Goal: Task Accomplishment & Management: Manage account settings

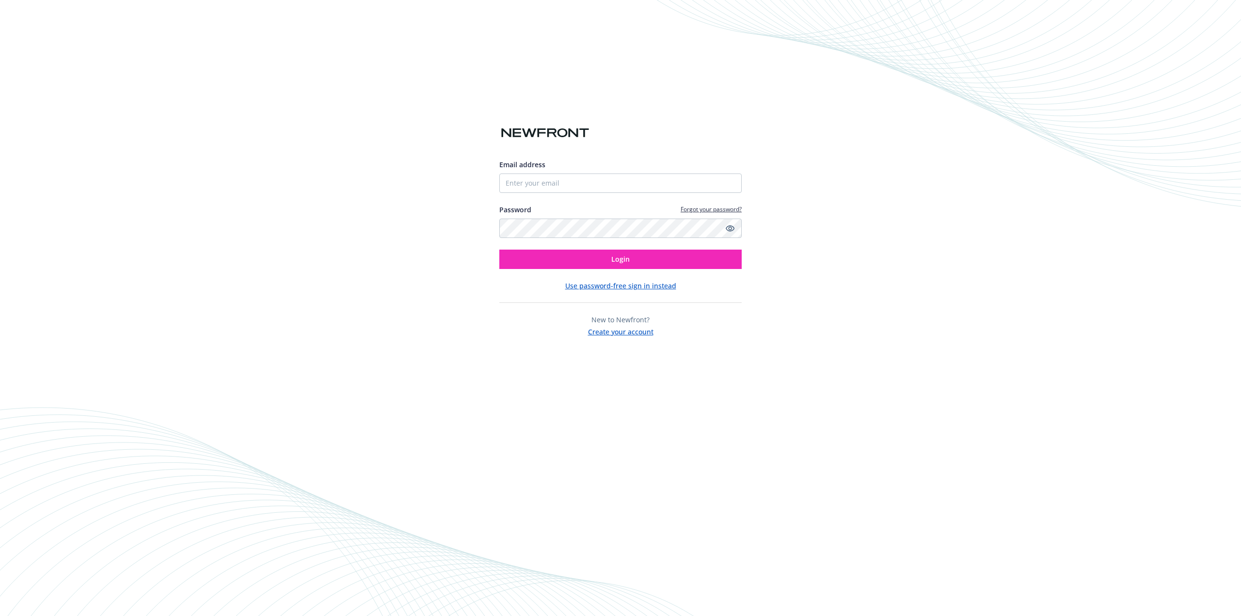
click at [520, 193] on div "Email address Password Forgot your password? Login" at bounding box center [620, 214] width 242 height 110
click at [517, 180] on input "Email address" at bounding box center [620, 182] width 242 height 19
type input "[EMAIL_ADDRESS][DOMAIN_NAME]"
click at [711, 208] on link "Forgot your password?" at bounding box center [710, 209] width 61 height 8
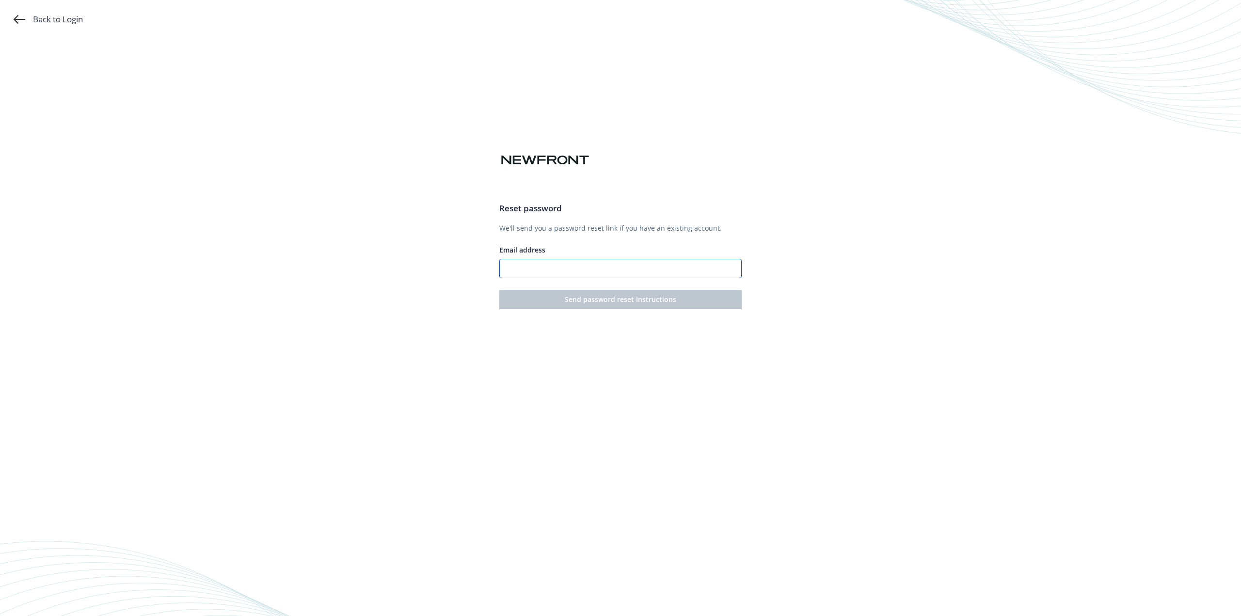
click at [553, 267] on input "Email address" at bounding box center [620, 268] width 242 height 19
type input "[EMAIL_ADDRESS][DOMAIN_NAME]"
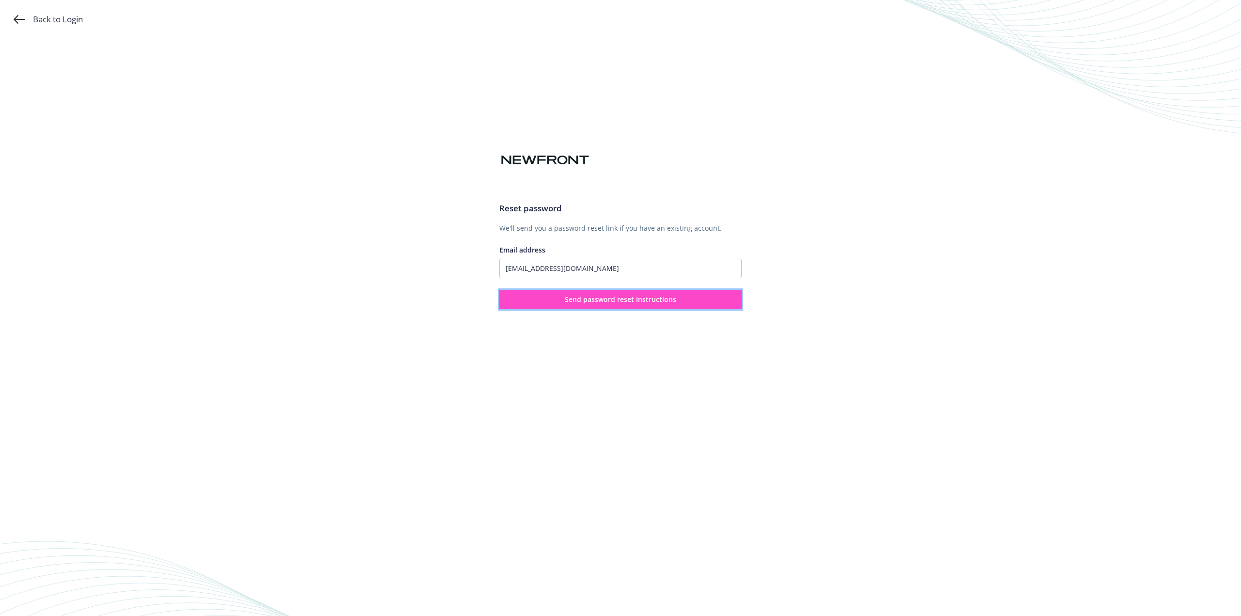
click at [596, 301] on span "Send password reset instructions" at bounding box center [620, 299] width 111 height 9
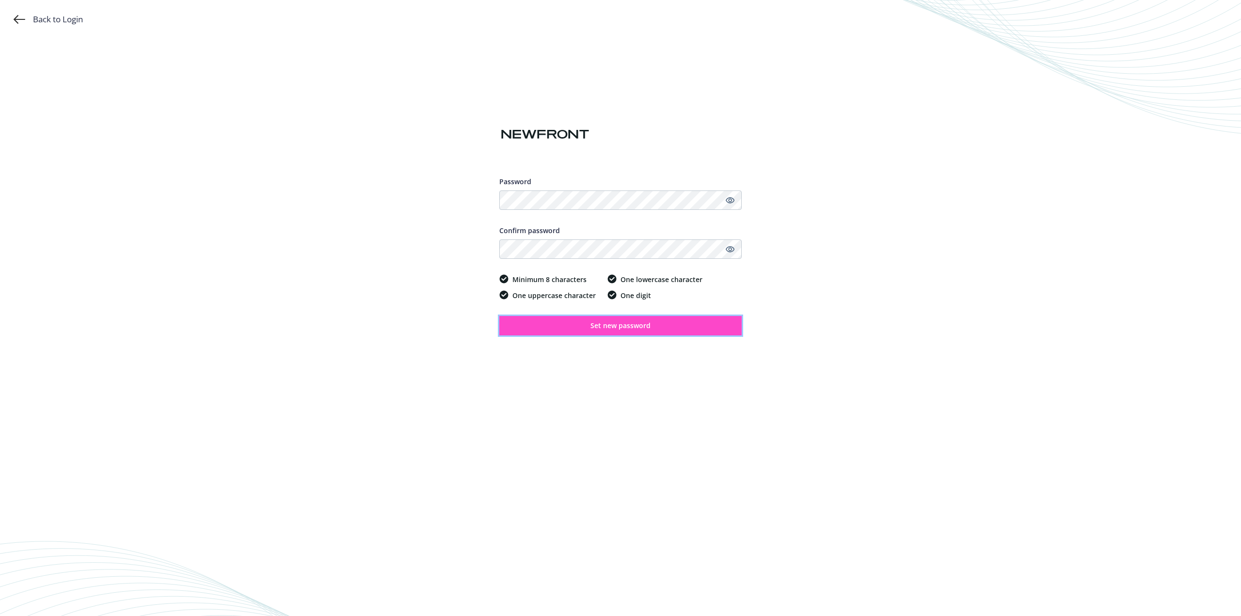
click at [613, 326] on span "Set new password" at bounding box center [620, 325] width 60 height 9
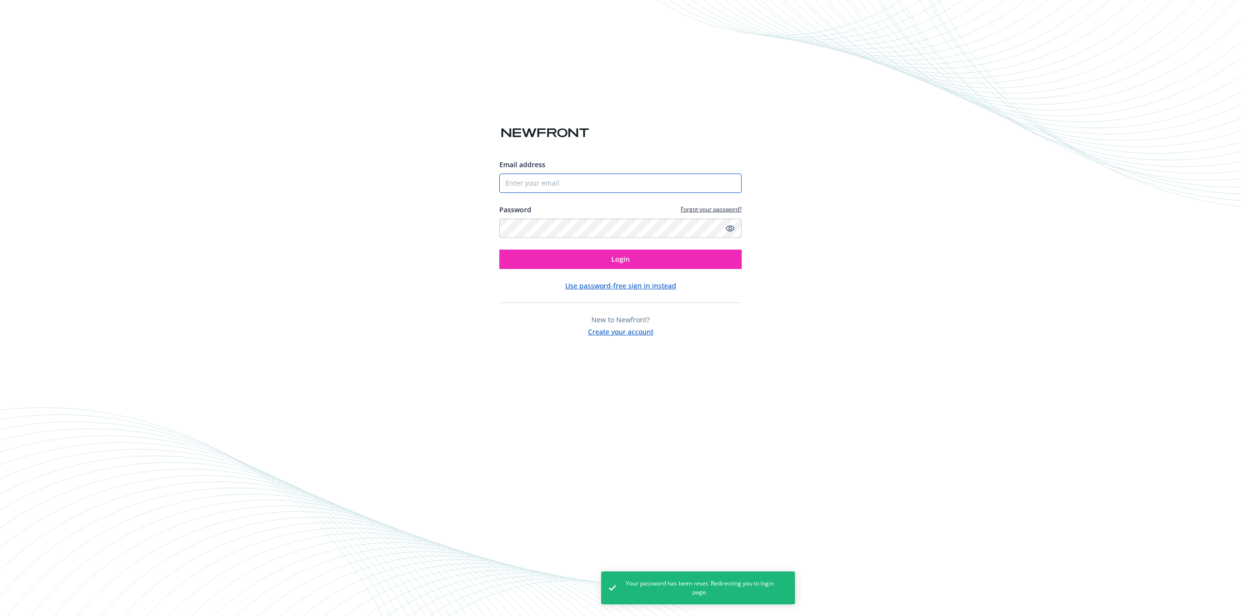
click at [524, 179] on input "Email address" at bounding box center [620, 182] width 242 height 19
type input "[EMAIL_ADDRESS][DOMAIN_NAME]"
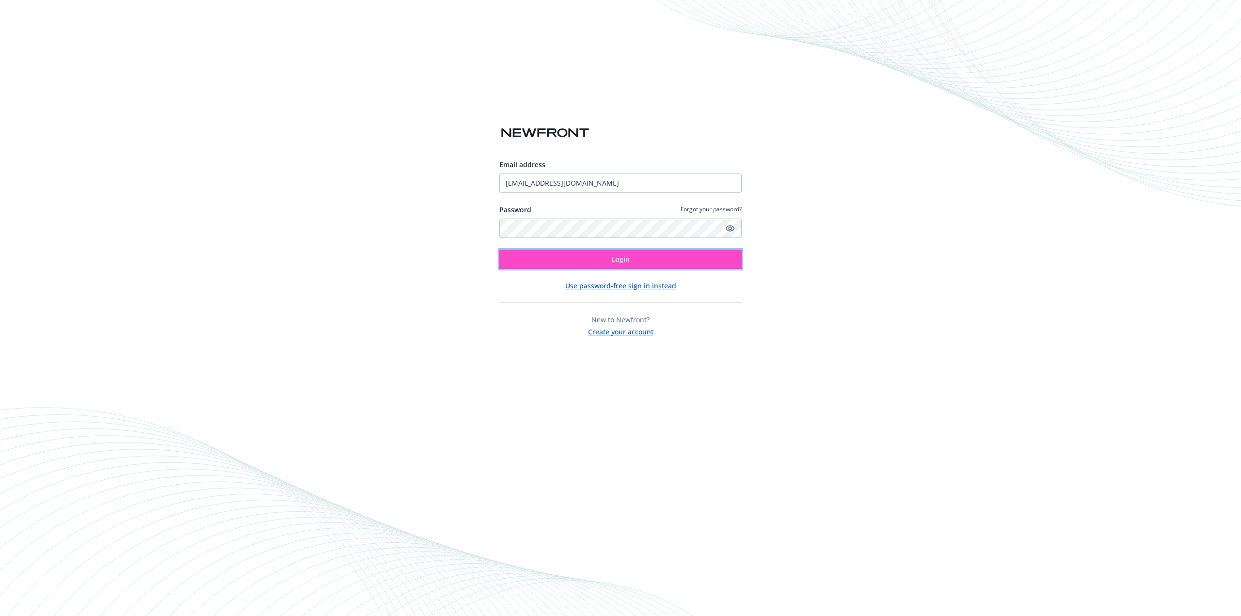
click at [595, 259] on button "Login" at bounding box center [620, 259] width 242 height 19
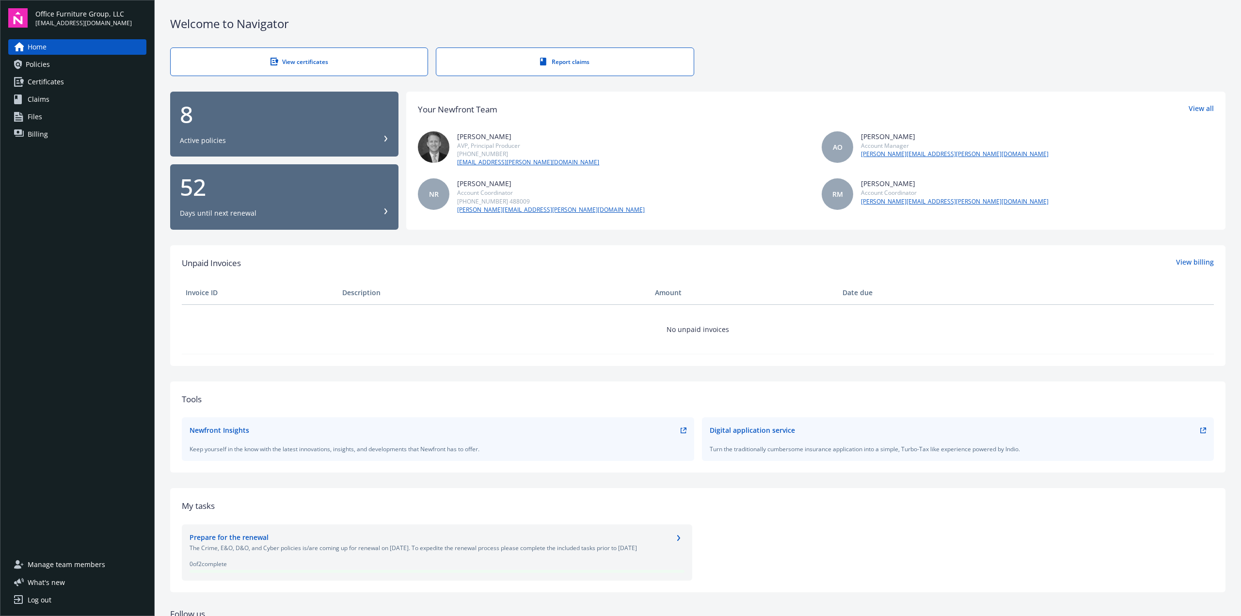
click at [223, 126] on div "8" at bounding box center [284, 114] width 209 height 23
click at [1192, 430] on div "Digital application service" at bounding box center [957, 430] width 497 height 10
click at [1202, 427] on icon at bounding box center [1203, 428] width 3 height 3
click at [45, 567] on span "Manage team members" at bounding box center [67, 565] width 78 height 16
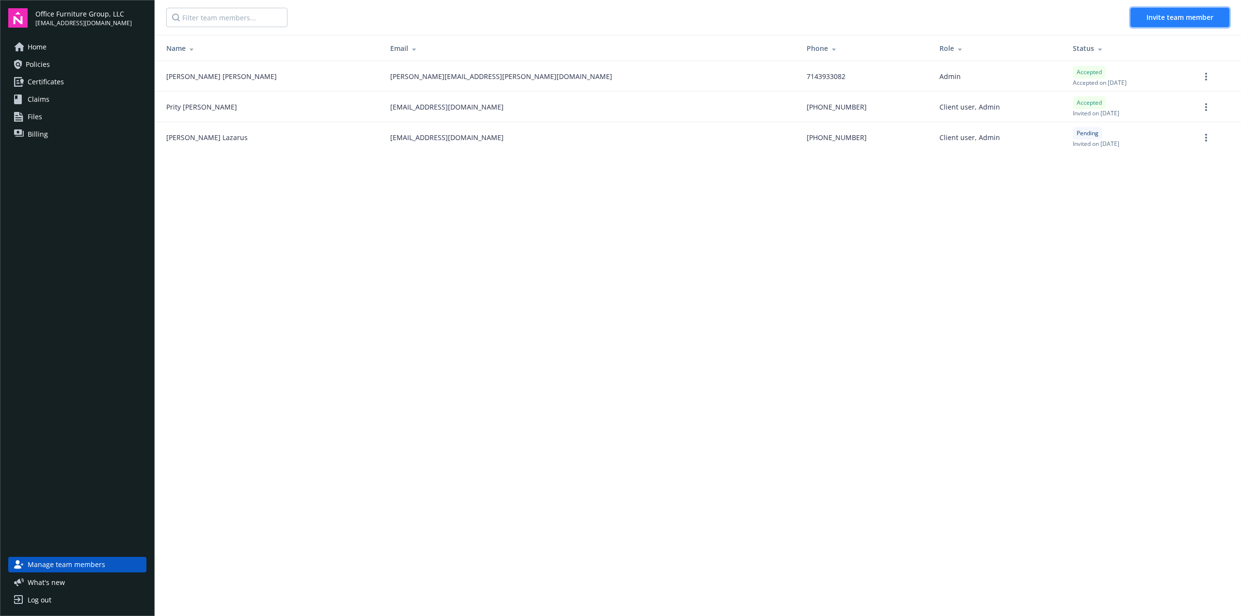
click at [1155, 17] on span "Invite team member" at bounding box center [1179, 17] width 67 height 9
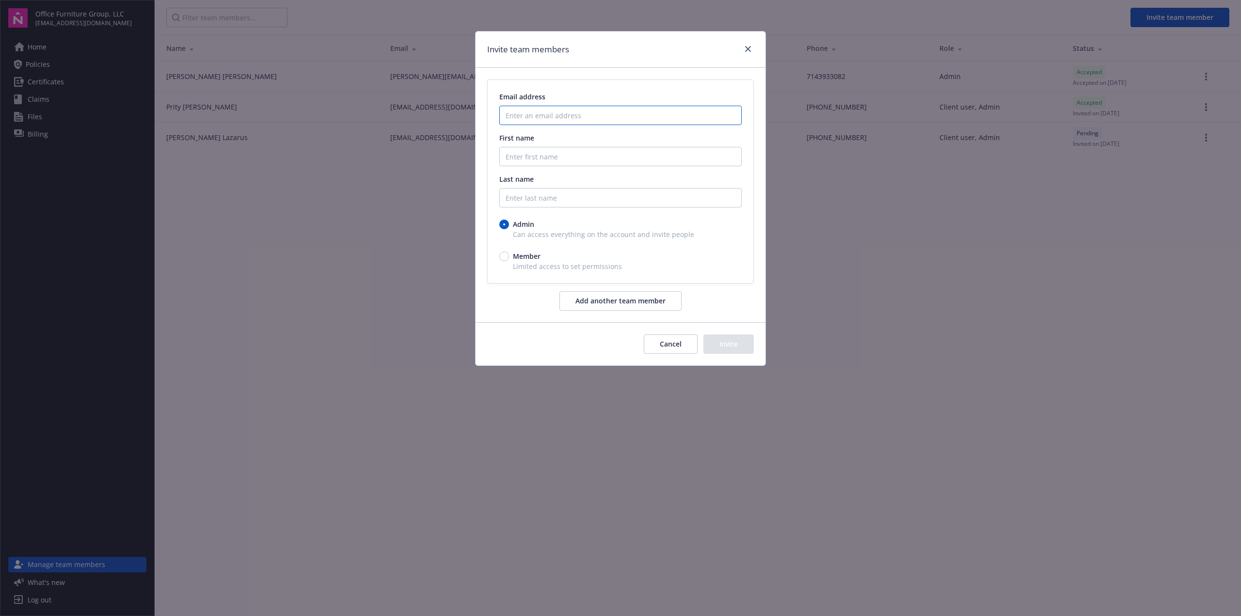
click at [570, 114] on input "Enter an email address" at bounding box center [620, 115] width 242 height 19
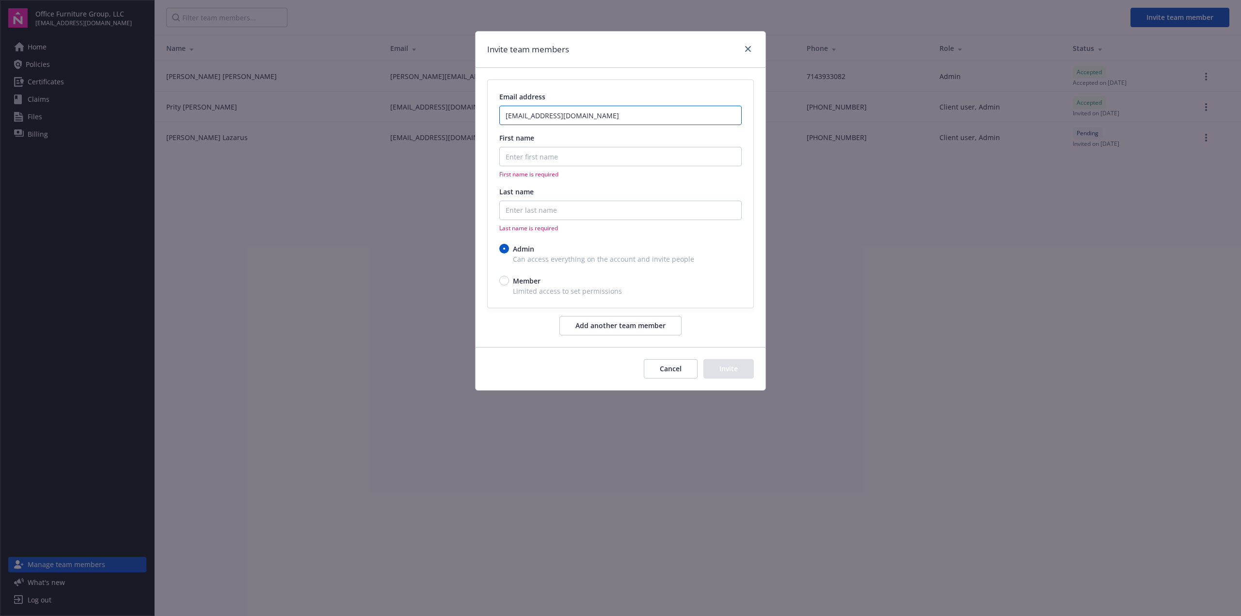
type input "jhalter@ofginc.com"
click at [553, 154] on input "First name" at bounding box center [620, 156] width 242 height 19
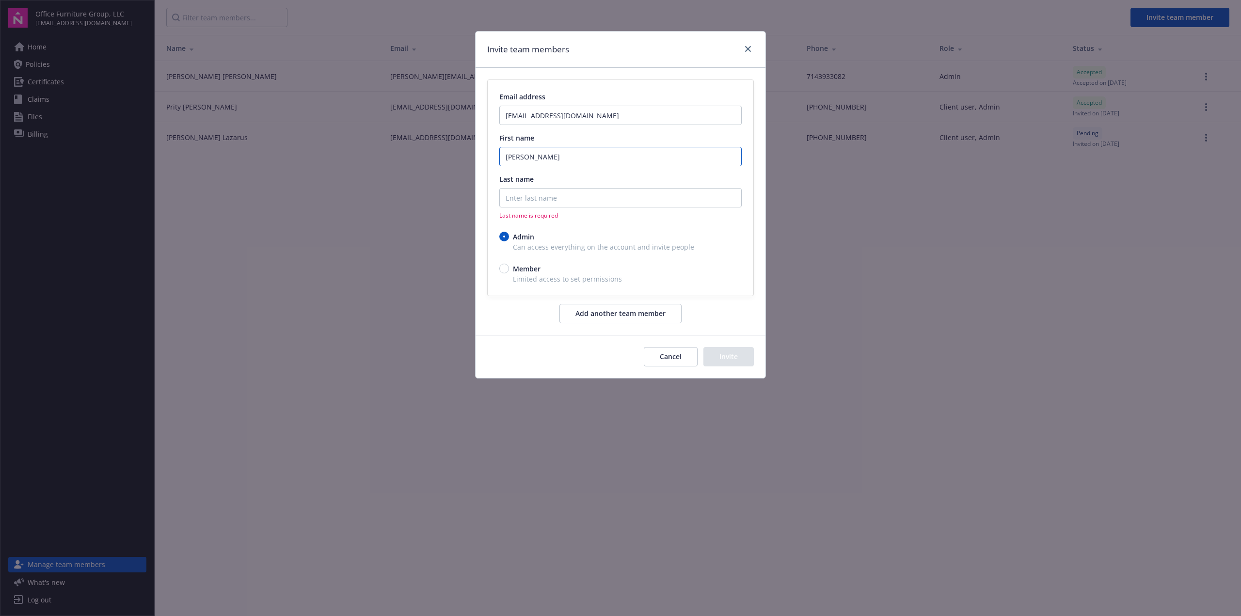
drag, startPoint x: 548, startPoint y: 157, endPoint x: 363, endPoint y: 181, distance: 186.2
click at [371, 180] on div "Invite team members Email address jhalter@ofginc.com First name JOhn Last name …" at bounding box center [620, 308] width 1241 height 616
type input "John"
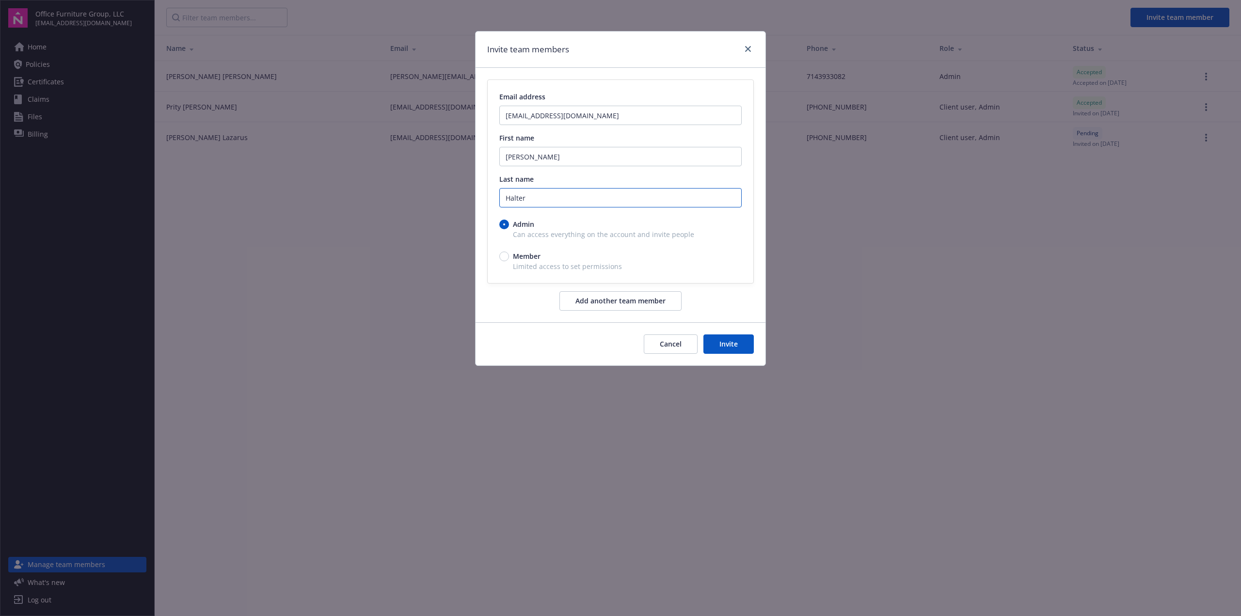
type input "Halter"
click at [730, 344] on button "Invite" at bounding box center [728, 343] width 50 height 19
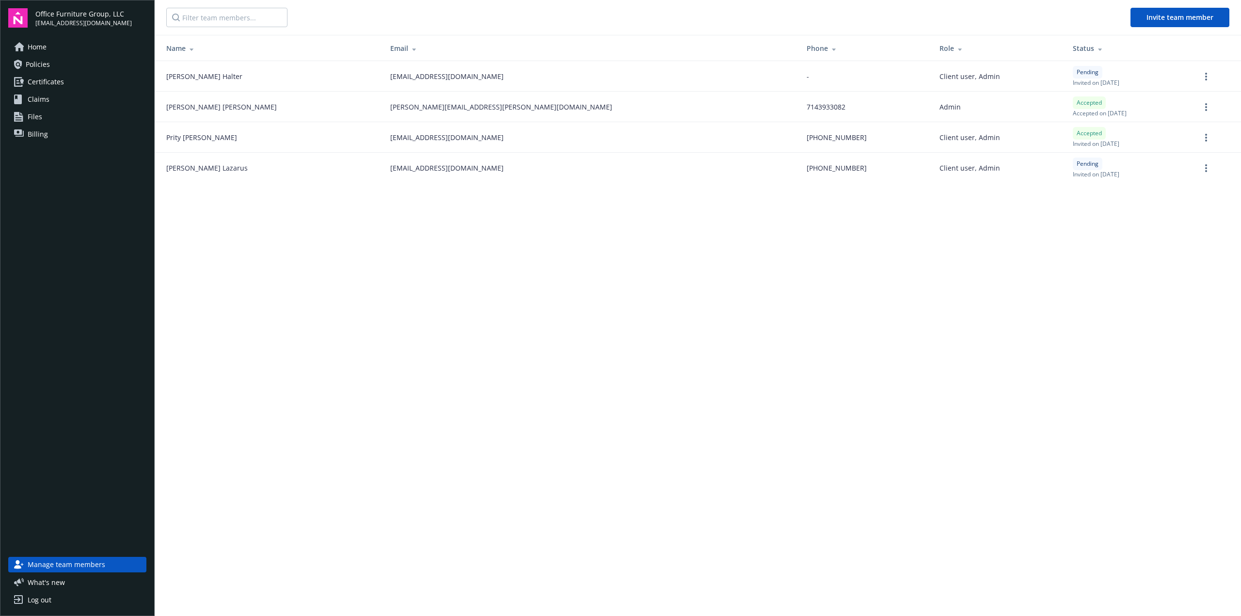
click at [54, 51] on link "Home" at bounding box center [77, 47] width 138 height 16
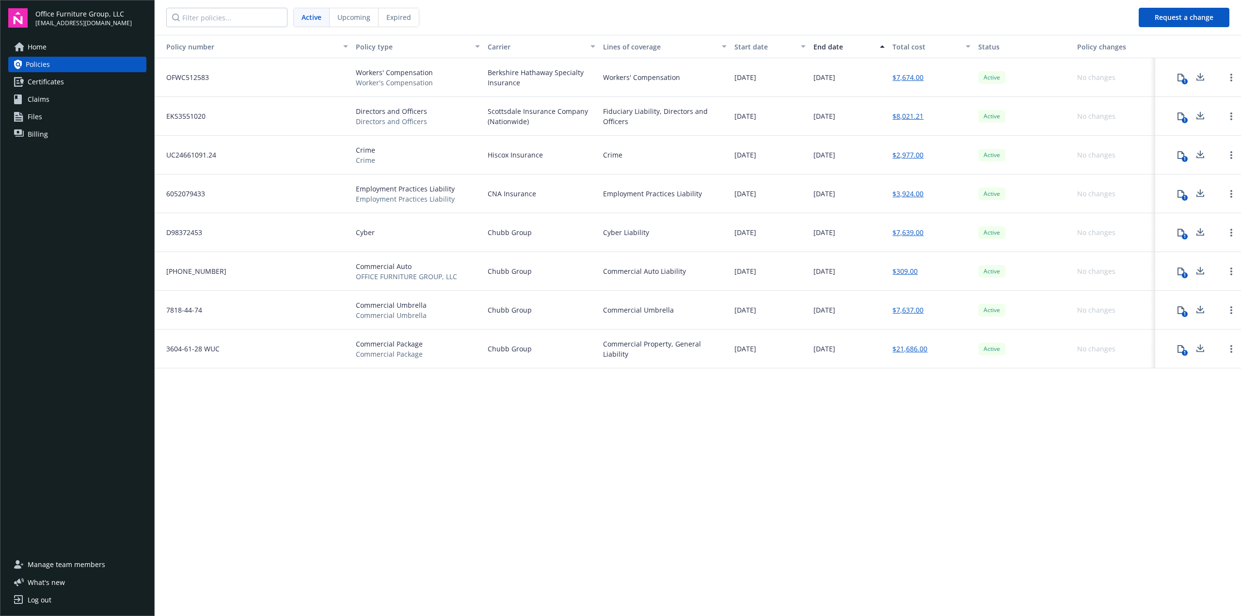
click at [55, 566] on span "Manage team members" at bounding box center [67, 565] width 78 height 16
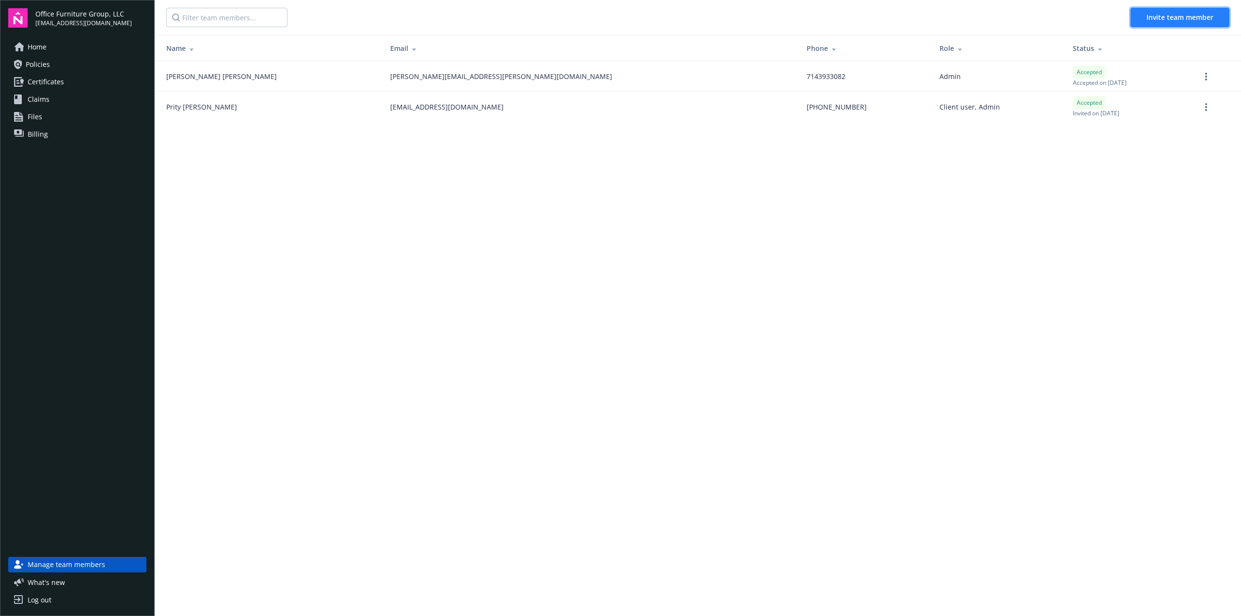
click at [1164, 16] on span "Invite team member" at bounding box center [1179, 17] width 67 height 9
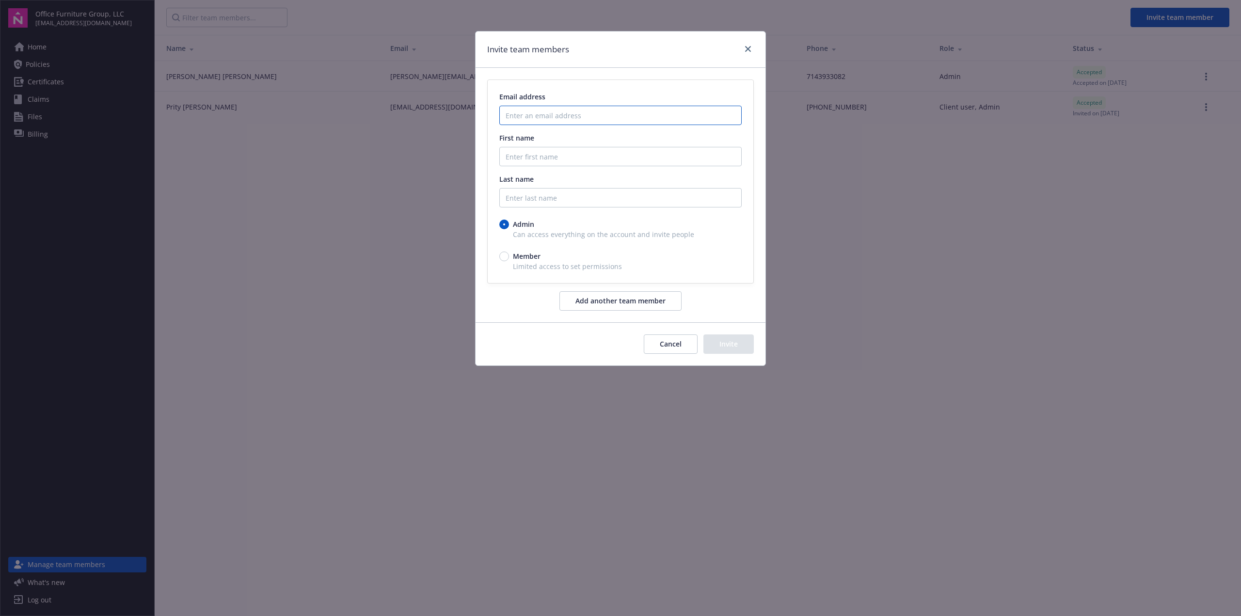
click at [521, 120] on input "Enter an email address" at bounding box center [620, 115] width 242 height 19
type input "[EMAIL_ADDRESS][DOMAIN_NAME]"
type input "[PERSON_NAME]"
type input "Lazarus"
click at [732, 345] on button "Invite" at bounding box center [728, 343] width 50 height 19
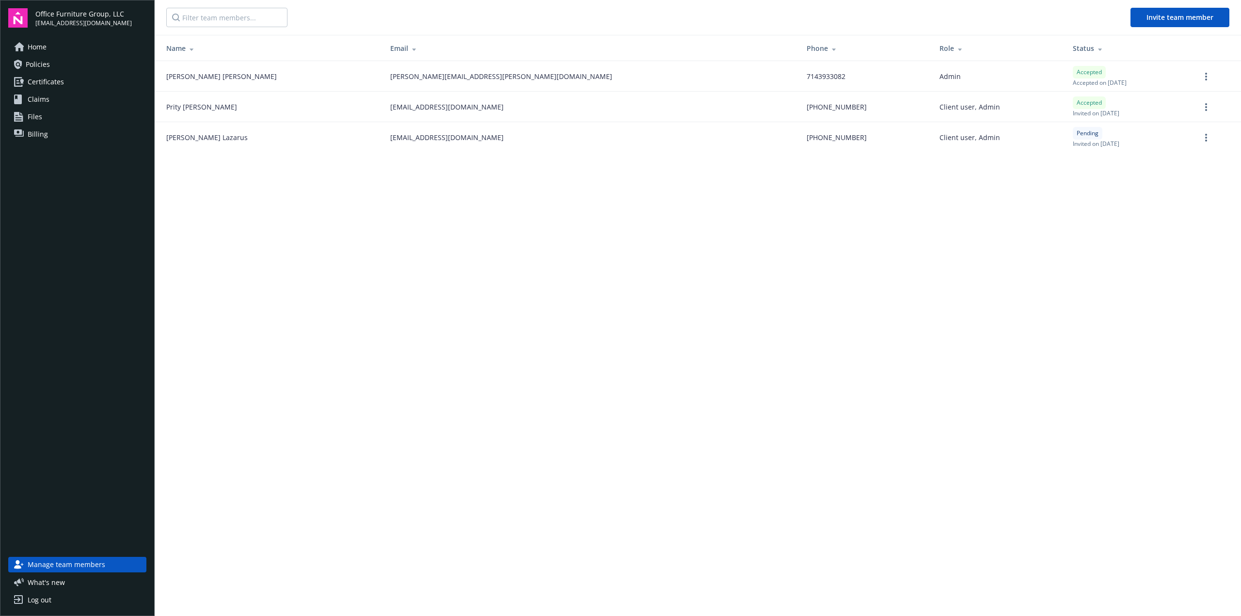
click at [45, 75] on span "Certificates" at bounding box center [46, 82] width 36 height 16
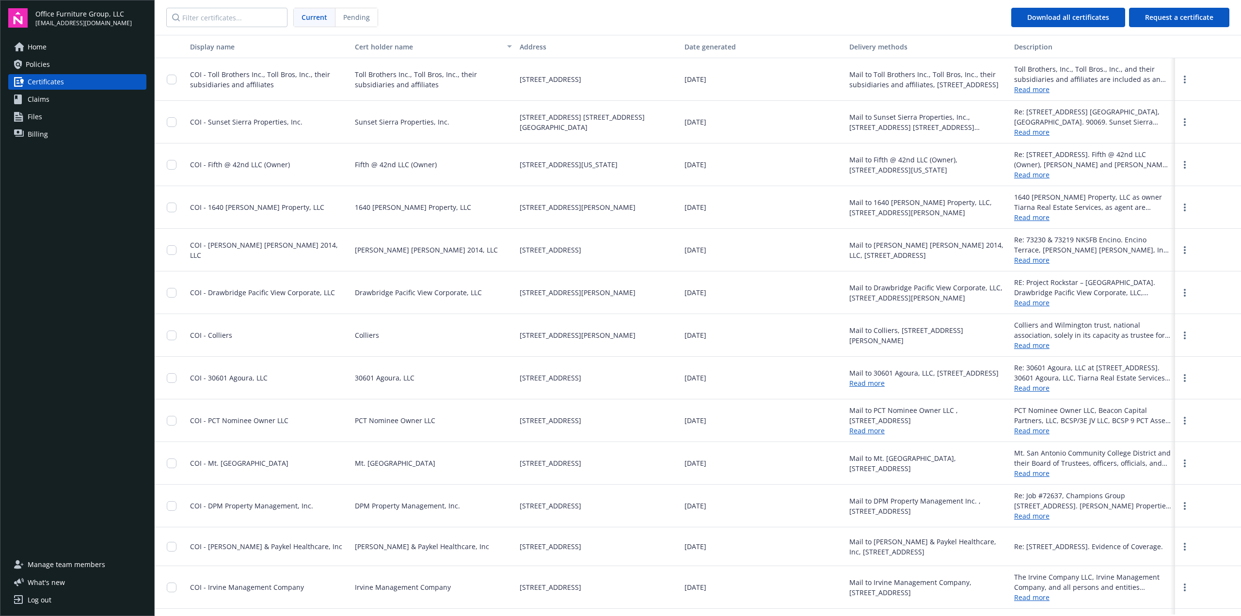
click at [46, 102] on span "Claims" at bounding box center [39, 100] width 22 height 16
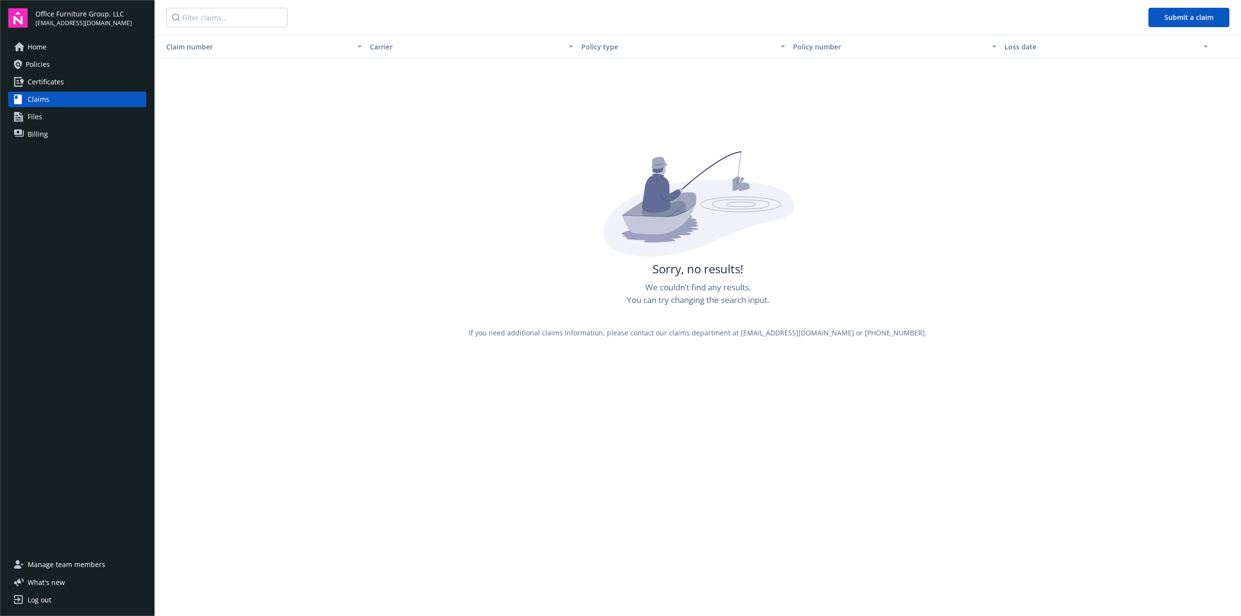
click at [46, 118] on link "Files" at bounding box center [77, 117] width 138 height 16
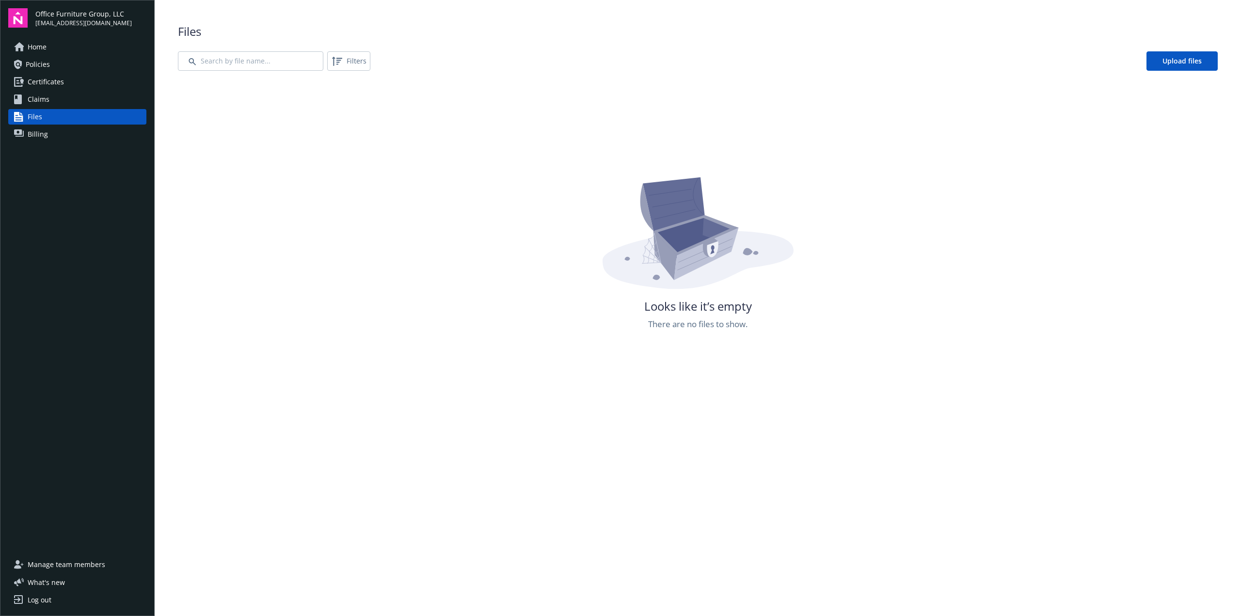
click at [42, 140] on span "Billing" at bounding box center [38, 134] width 20 height 16
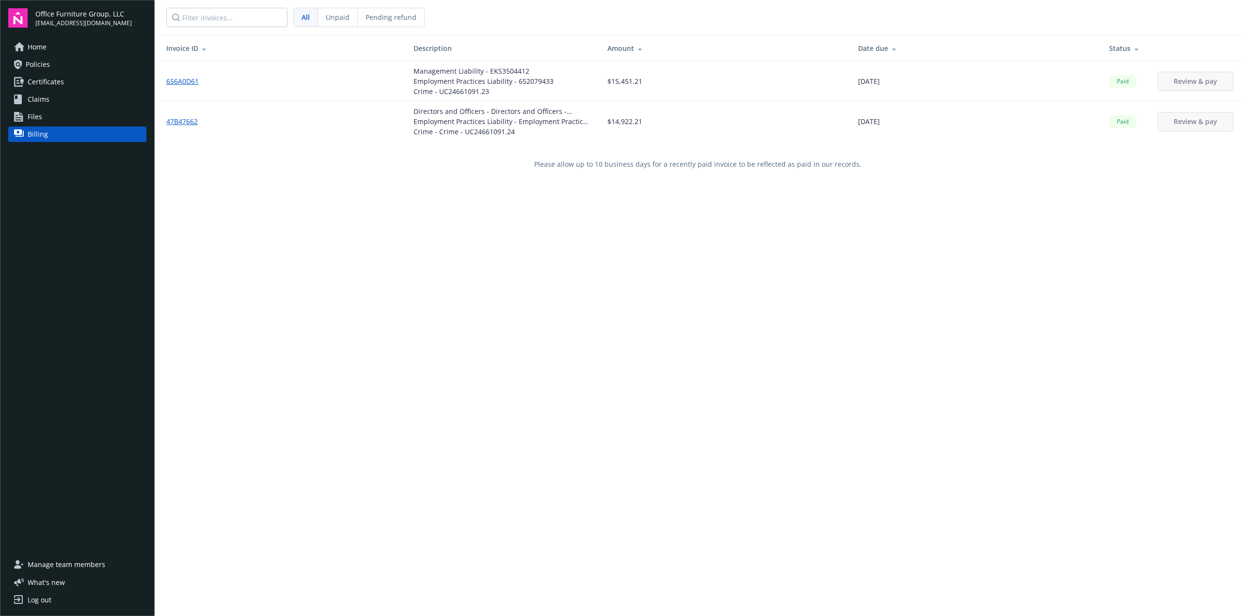
click at [51, 66] on link "Policies" at bounding box center [77, 65] width 138 height 16
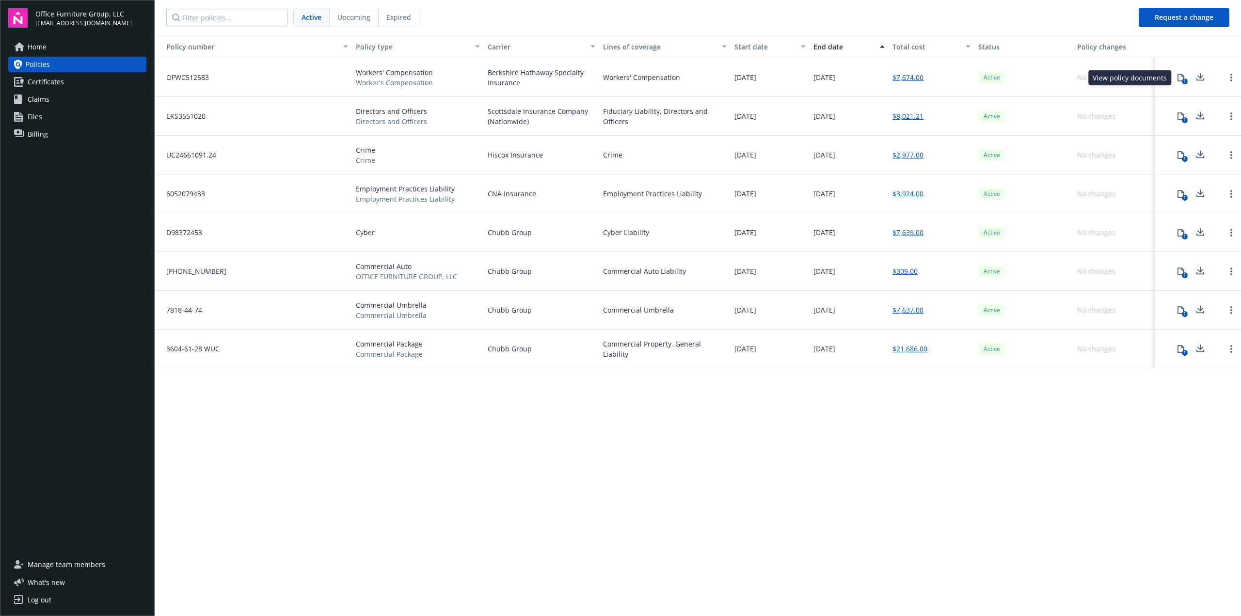
click at [1179, 77] on icon at bounding box center [1181, 78] width 8 height 8
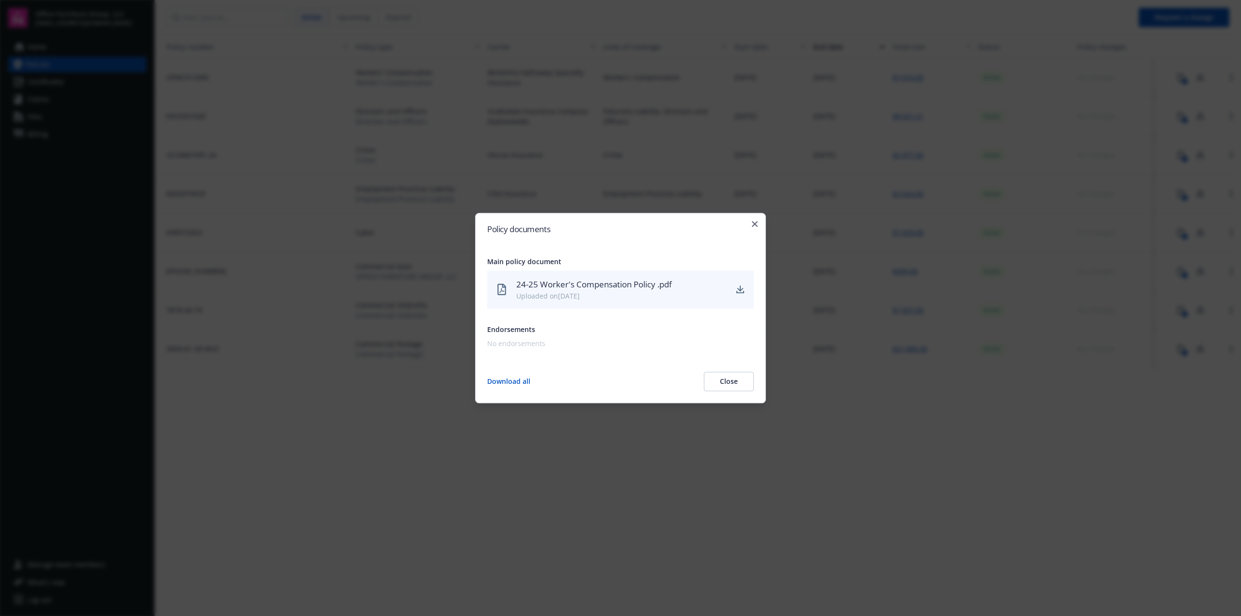
click at [509, 381] on button "Download all" at bounding box center [508, 381] width 43 height 19
click at [731, 375] on button "Close" at bounding box center [729, 381] width 50 height 19
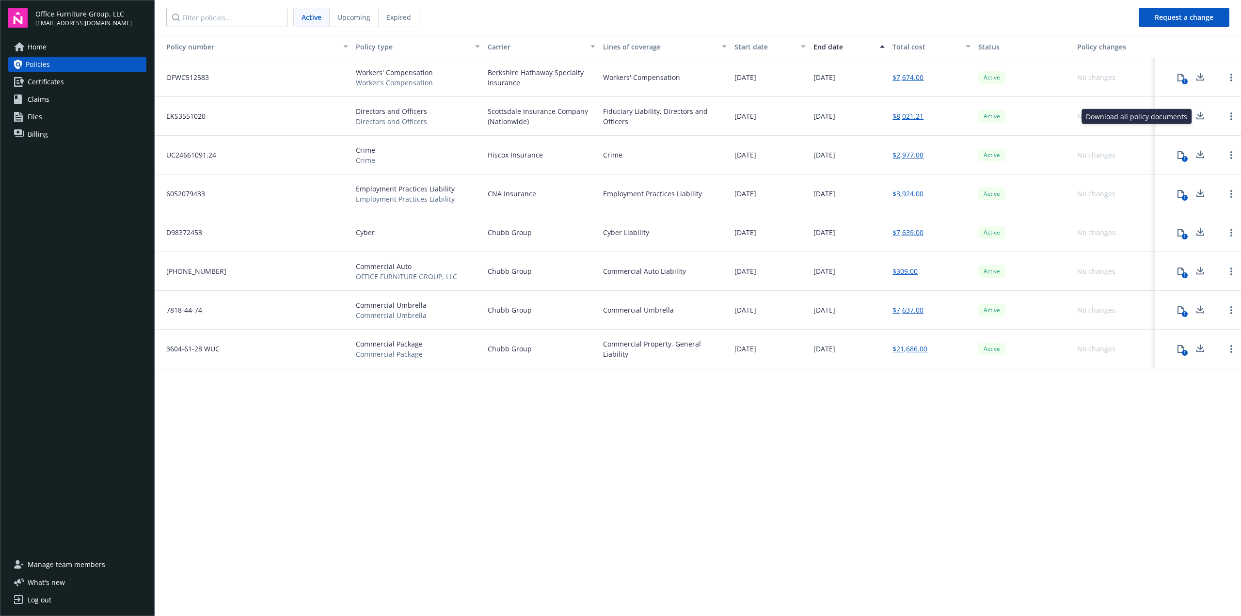
click at [1200, 110] on icon at bounding box center [1200, 116] width 12 height 12
click at [1201, 153] on icon at bounding box center [1200, 155] width 12 height 12
click at [1201, 192] on icon at bounding box center [1200, 194] width 12 height 12
click at [1201, 229] on icon at bounding box center [1200, 232] width 12 height 12
click at [1197, 229] on icon at bounding box center [1200, 232] width 12 height 12
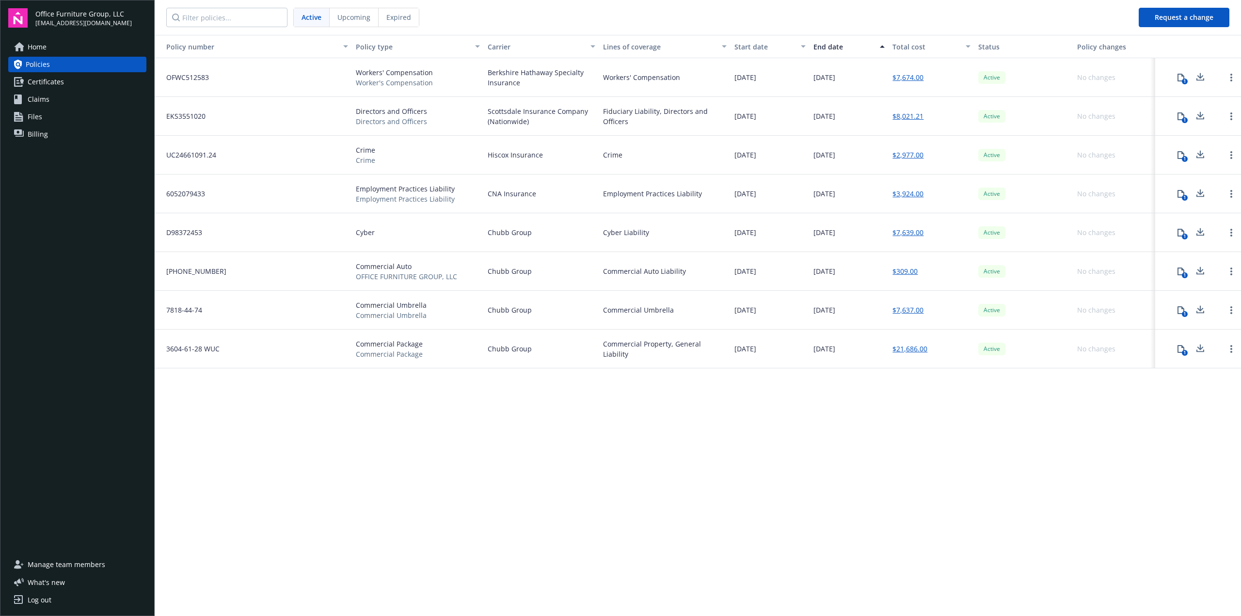
click at [1199, 270] on icon at bounding box center [1199, 270] width 6 height 6
click at [1202, 308] on icon at bounding box center [1200, 310] width 12 height 12
click at [1198, 308] on icon at bounding box center [1200, 310] width 12 height 12
click at [1201, 348] on icon at bounding box center [1199, 347] width 6 height 6
click at [45, 52] on span "Home" at bounding box center [37, 47] width 19 height 16
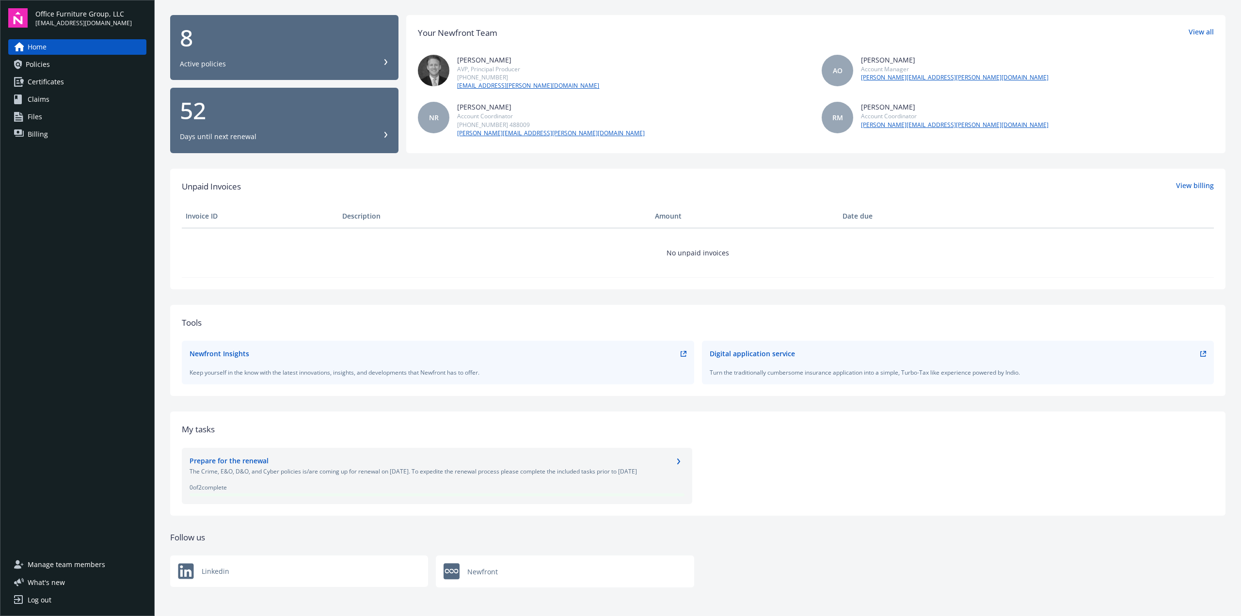
scroll to position [79, 0]
click at [1200, 351] on icon at bounding box center [1203, 352] width 6 height 6
